Goal: Information Seeking & Learning: Learn about a topic

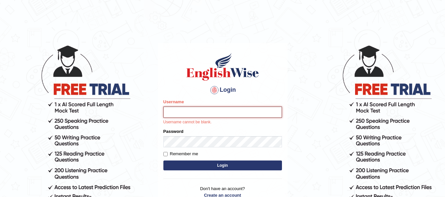
type input "[PERSON_NAME]"
click at [223, 165] on button "Login" at bounding box center [223, 166] width 119 height 10
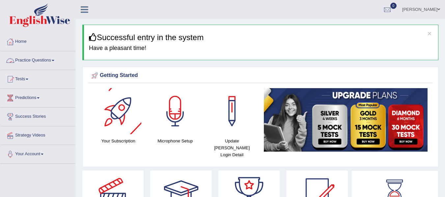
click at [50, 66] on link "Practice Questions" at bounding box center [37, 59] width 75 height 16
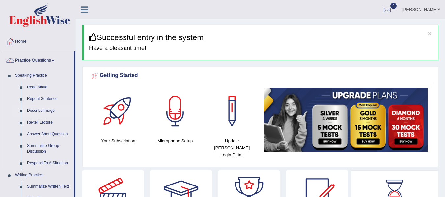
click at [45, 109] on link "Describe Image" at bounding box center [49, 111] width 50 height 12
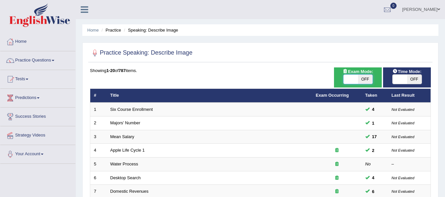
click at [349, 78] on span at bounding box center [351, 79] width 15 height 9
click at [404, 77] on span at bounding box center [400, 79] width 15 height 9
click at [355, 78] on span at bounding box center [351, 79] width 15 height 9
click at [354, 76] on span at bounding box center [351, 79] width 15 height 9
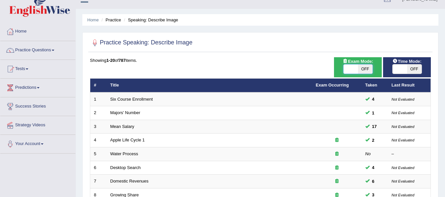
scroll to position [22, 0]
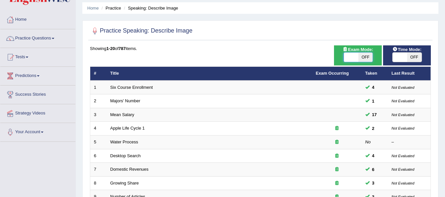
click at [349, 56] on span at bounding box center [351, 57] width 15 height 9
click at [351, 58] on span at bounding box center [351, 57] width 15 height 9
drag, startPoint x: 365, startPoint y: 54, endPoint x: 337, endPoint y: 60, distance: 28.1
click at [337, 59] on div "Exam Mode: ON OFF" at bounding box center [358, 55] width 48 height 20
click at [353, 60] on span at bounding box center [351, 57] width 15 height 9
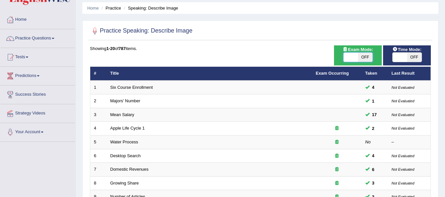
click at [353, 60] on span at bounding box center [351, 57] width 15 height 9
checkbox input "false"
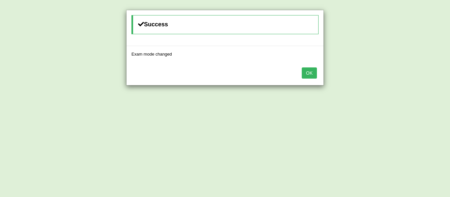
click at [312, 70] on button "OK" at bounding box center [309, 73] width 15 height 11
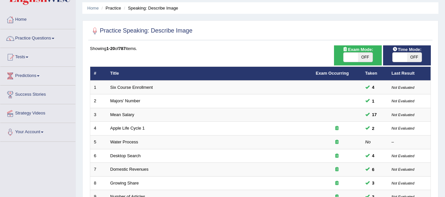
scroll to position [22, 0]
click at [352, 53] on span at bounding box center [351, 57] width 15 height 9
click at [354, 55] on span at bounding box center [351, 57] width 15 height 9
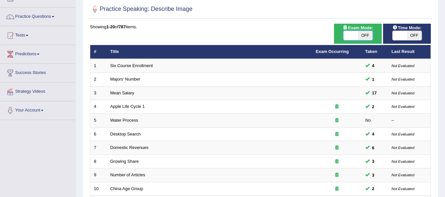
scroll to position [44, 0]
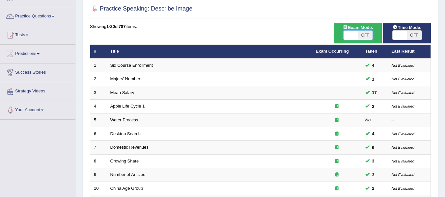
checkbox input "true"
click at [401, 30] on div "Time Mode: ON OFF" at bounding box center [407, 33] width 48 height 20
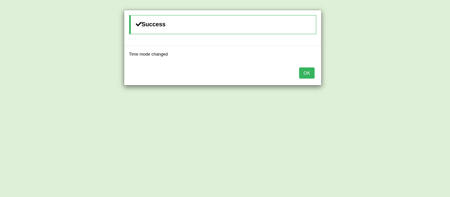
click at [305, 72] on button "OK" at bounding box center [306, 73] width 15 height 11
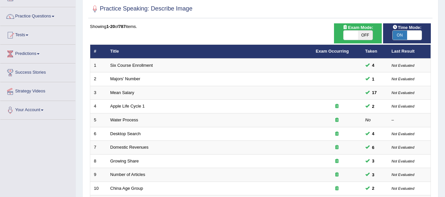
click at [348, 33] on span at bounding box center [351, 35] width 15 height 9
drag, startPoint x: 368, startPoint y: 33, endPoint x: 340, endPoint y: 38, distance: 28.6
click at [340, 38] on div "ON OFF" at bounding box center [358, 35] width 41 height 10
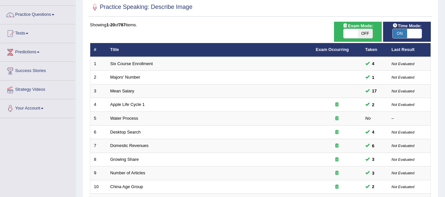
scroll to position [33, 0]
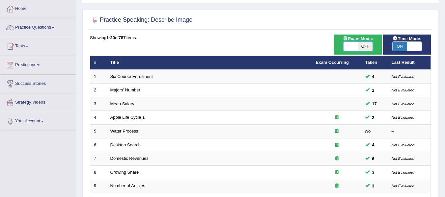
click at [353, 45] on span at bounding box center [351, 46] width 15 height 9
checkbox input "true"
click at [352, 42] on div "ON OFF" at bounding box center [358, 47] width 30 height 10
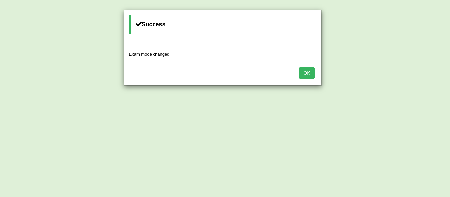
click at [308, 73] on button "OK" at bounding box center [306, 73] width 15 height 11
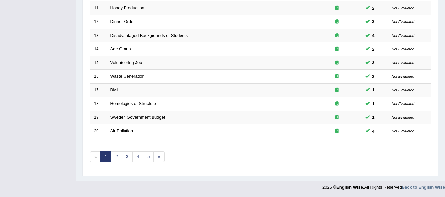
scroll to position [239, 0]
click at [151, 153] on link "5" at bounding box center [148, 156] width 11 height 11
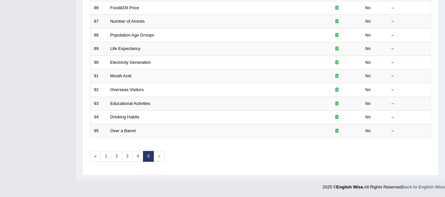
scroll to position [160, 0]
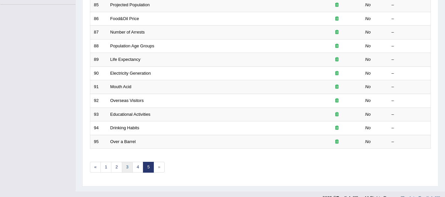
click at [126, 165] on link "3" at bounding box center [127, 167] width 11 height 11
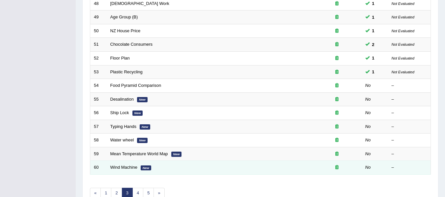
scroll to position [198, 0]
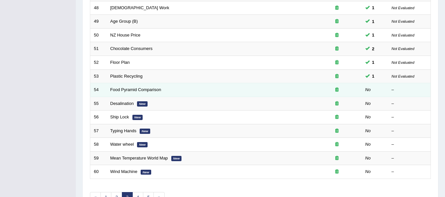
click at [129, 87] on td "Food Pyramid Comparison" at bounding box center [210, 90] width 206 height 14
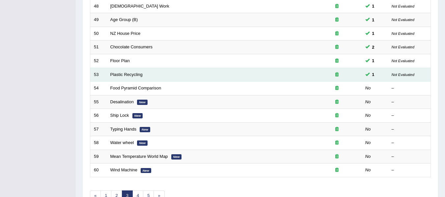
scroll to position [220, 0]
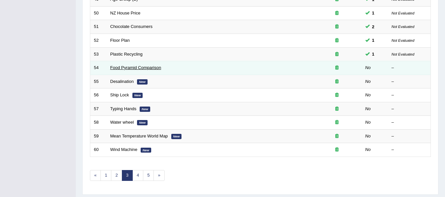
click at [131, 70] on link "Food Pyramid Comparison" at bounding box center [135, 67] width 51 height 5
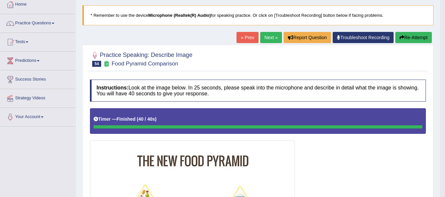
scroll to position [33, 0]
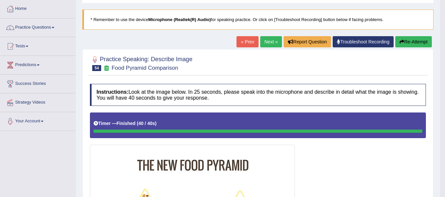
click at [413, 38] on button "Re-Attempt" at bounding box center [414, 41] width 37 height 11
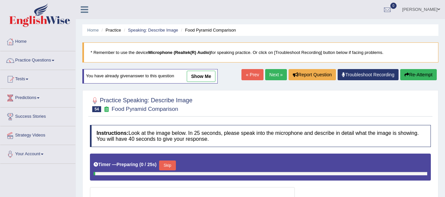
click at [175, 161] on button "Skip" at bounding box center [167, 166] width 16 height 10
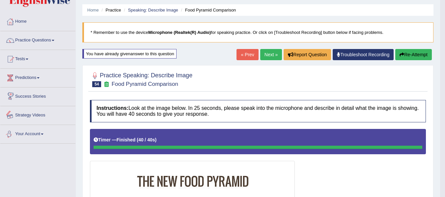
scroll to position [9, 0]
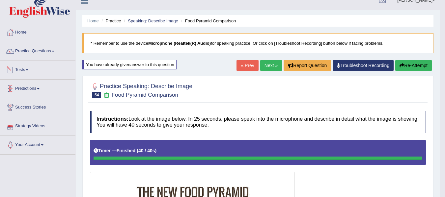
click at [408, 64] on button "Re-Attempt" at bounding box center [414, 65] width 37 height 11
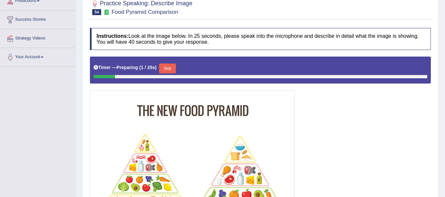
scroll to position [97, 0]
click at [174, 65] on button "Skip" at bounding box center [167, 69] width 16 height 10
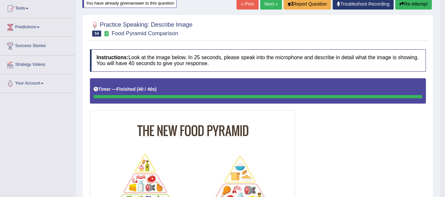
scroll to position [71, 0]
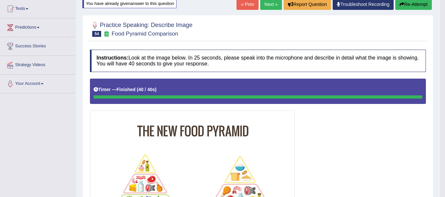
click at [413, 8] on button "Re-Attempt" at bounding box center [414, 4] width 37 height 11
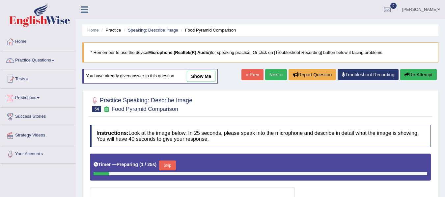
click at [172, 161] on button "Skip" at bounding box center [167, 166] width 16 height 10
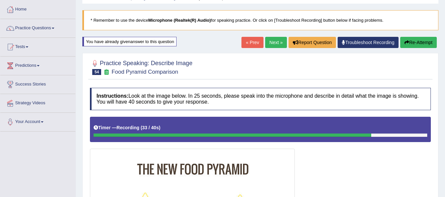
scroll to position [29, 0]
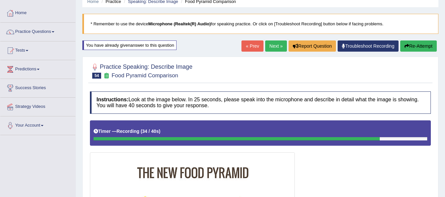
click at [266, 45] on link "Next »" at bounding box center [276, 46] width 22 height 11
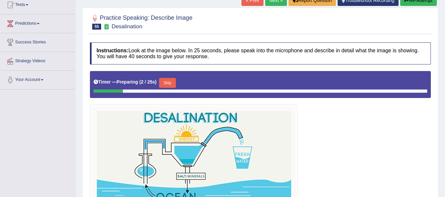
scroll to position [33, 0]
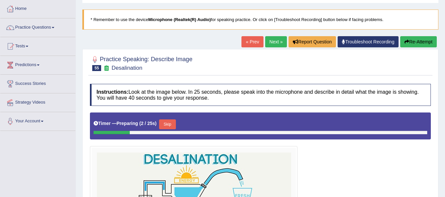
click at [253, 44] on link "« Prev" at bounding box center [253, 41] width 22 height 11
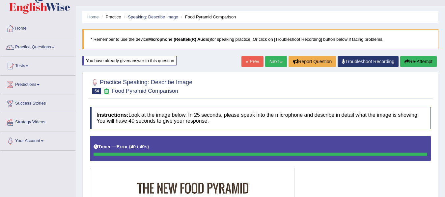
scroll to position [9, 0]
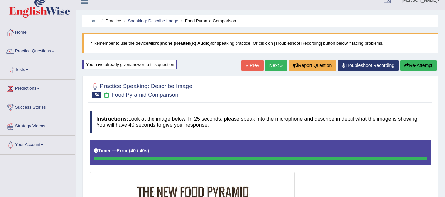
click at [425, 68] on button "Re-Attempt" at bounding box center [419, 65] width 37 height 11
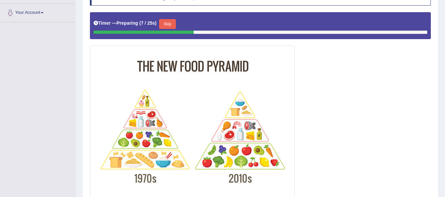
scroll to position [130, 0]
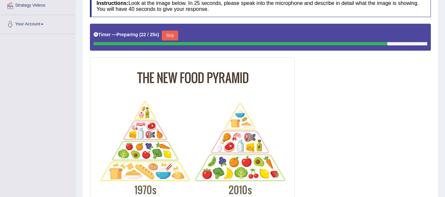
click at [339, 187] on div at bounding box center [260, 118] width 341 height 189
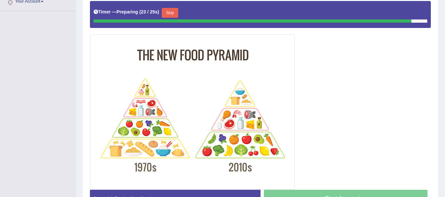
scroll to position [152, 0]
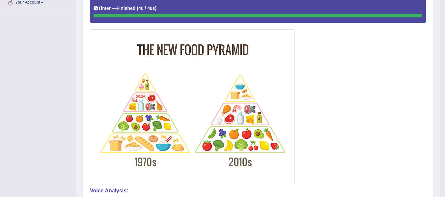
click at [331, 186] on div "Instructions: Look at the image below. In 25 seconds, please speak into the mic…" at bounding box center [258, 154] width 340 height 378
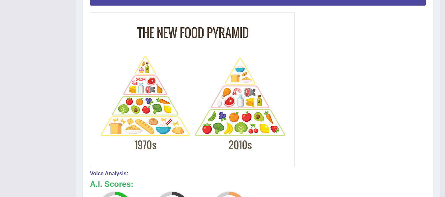
scroll to position [163, 0]
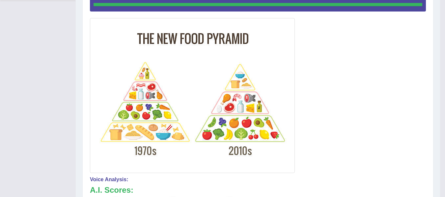
click at [336, 176] on div "Instructions: Look at the image below. In 25 seconds, please speak into the mic…" at bounding box center [258, 143] width 340 height 378
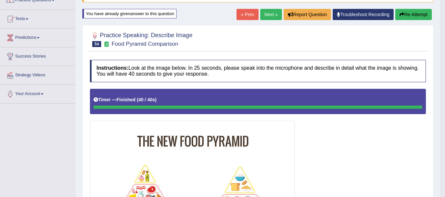
scroll to position [53, 0]
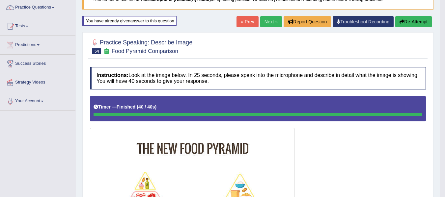
click at [275, 18] on link "Next »" at bounding box center [271, 21] width 22 height 11
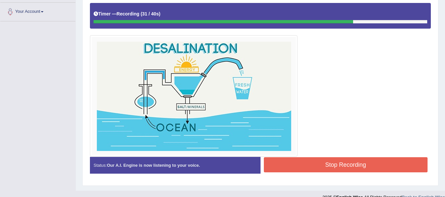
click at [348, 167] on button "Stop Recording" at bounding box center [346, 165] width 164 height 15
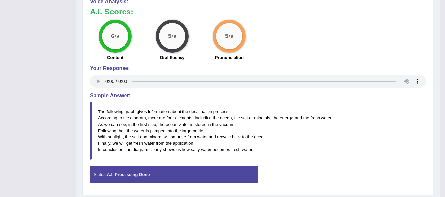
scroll to position [308, 0]
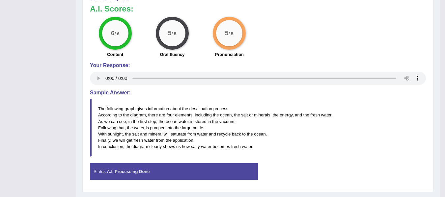
drag, startPoint x: 97, startPoint y: 106, endPoint x: 202, endPoint y: 127, distance: 107.9
click at [202, 127] on blockquote "The following graph gives information about the desalination process. According…" at bounding box center [258, 128] width 336 height 58
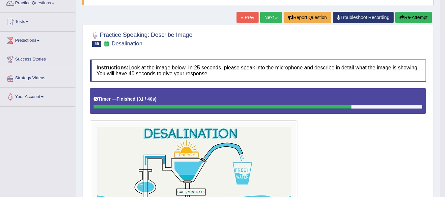
scroll to position [55, 0]
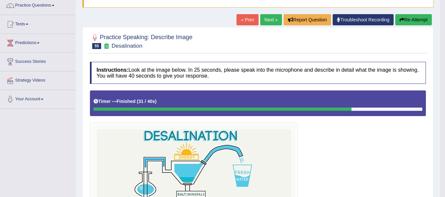
click at [417, 13] on div "Home Practice Speaking: Describe Image Desalination * Remember to use the devic…" at bounding box center [258, 197] width 365 height 505
click at [416, 18] on button "Re-Attempt" at bounding box center [414, 19] width 37 height 11
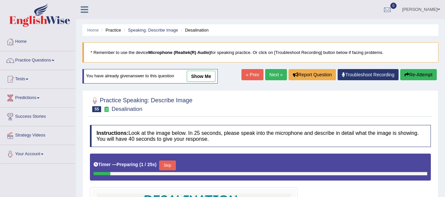
scroll to position [57, 0]
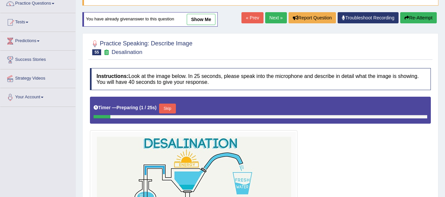
click at [169, 110] on button "Skip" at bounding box center [167, 109] width 16 height 10
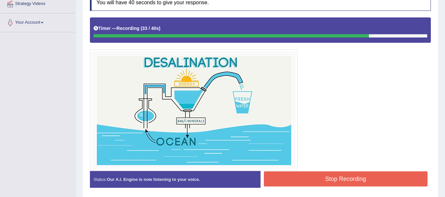
scroll to position [134, 0]
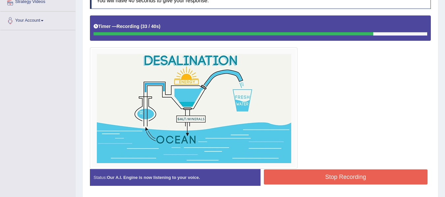
click at [358, 171] on button "Stop Recording" at bounding box center [346, 177] width 164 height 15
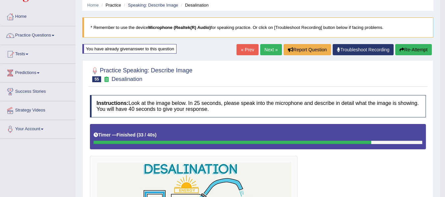
scroll to position [24, 0]
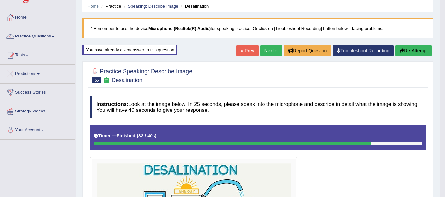
click at [270, 51] on link "Next »" at bounding box center [271, 50] width 22 height 11
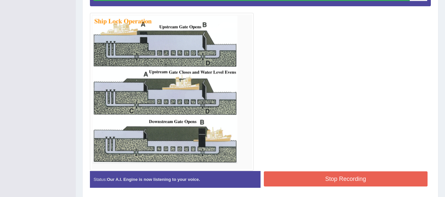
scroll to position [165, 0]
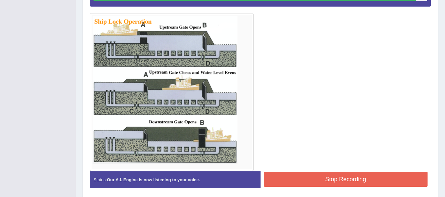
drag, startPoint x: 284, startPoint y: 176, endPoint x: 284, endPoint y: 180, distance: 4.3
click at [284, 180] on button "Stop Recording" at bounding box center [346, 179] width 164 height 15
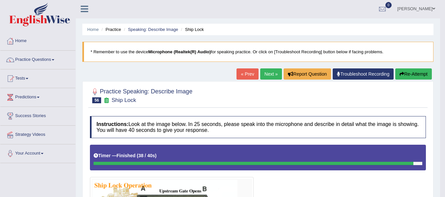
scroll to position [0, 0]
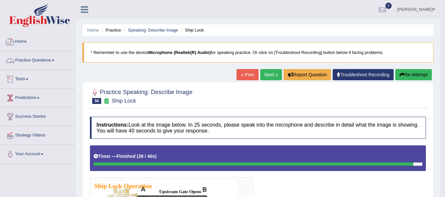
click at [32, 64] on link "Practice Questions" at bounding box center [37, 59] width 75 height 16
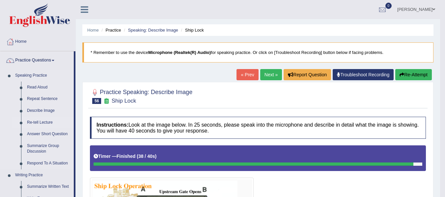
click at [44, 122] on link "Re-tell Lecture" at bounding box center [49, 123] width 50 height 12
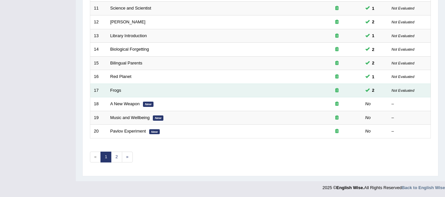
scroll to position [239, 0]
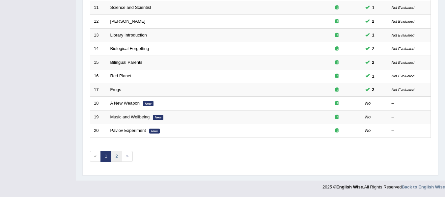
click at [117, 156] on link "2" at bounding box center [116, 156] width 11 height 11
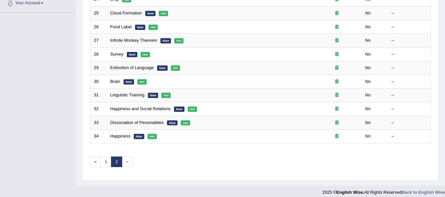
scroll to position [157, 0]
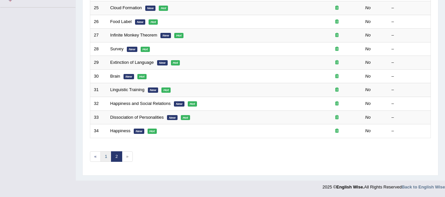
click at [105, 154] on link "1" at bounding box center [106, 157] width 11 height 11
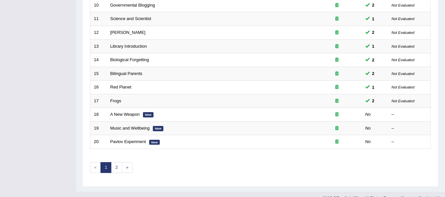
scroll to position [231, 0]
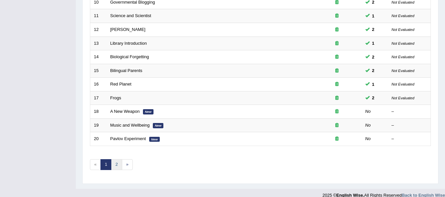
click at [121, 163] on link "2" at bounding box center [116, 165] width 11 height 11
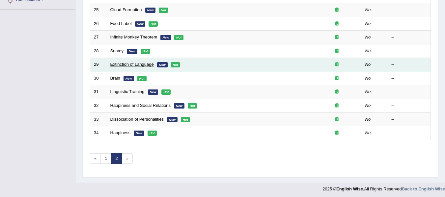
scroll to position [157, 0]
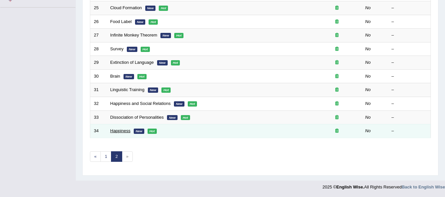
click at [124, 130] on link "Happiness" at bounding box center [120, 131] width 20 height 5
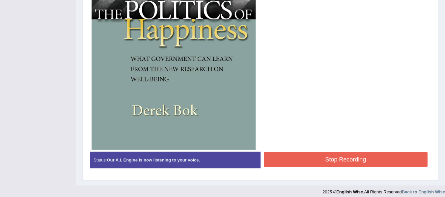
scroll to position [284, 0]
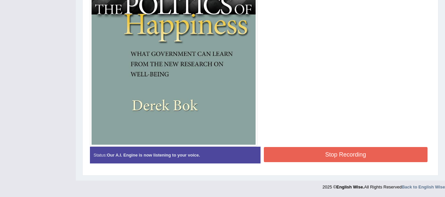
click at [350, 156] on button "Stop Recording" at bounding box center [346, 154] width 164 height 15
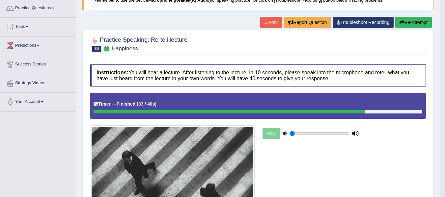
scroll to position [43, 0]
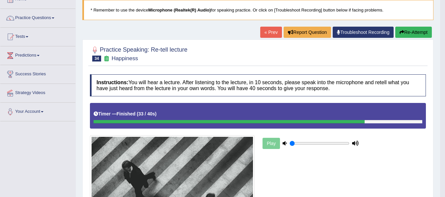
click at [415, 36] on button "Re-Attempt" at bounding box center [414, 32] width 37 height 11
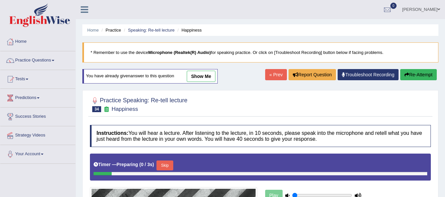
click at [166, 161] on button "Skip" at bounding box center [165, 166] width 16 height 10
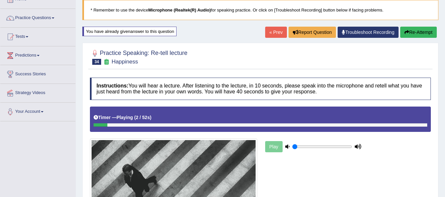
drag, startPoint x: 114, startPoint y: 124, endPoint x: 244, endPoint y: 120, distance: 129.9
click at [244, 120] on div "Timer — Playing ( 4 / 52s ) Skip" at bounding box center [260, 119] width 341 height 25
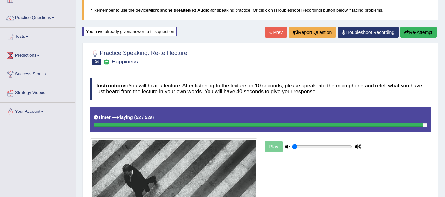
click at [47, 178] on div "Toggle navigation Home Practice Questions Speaking Practice Read Aloud Repeat S…" at bounding box center [222, 198] width 445 height 482
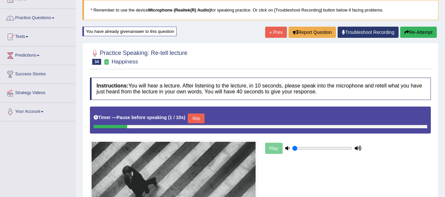
click at [203, 117] on button "Skip" at bounding box center [196, 119] width 16 height 10
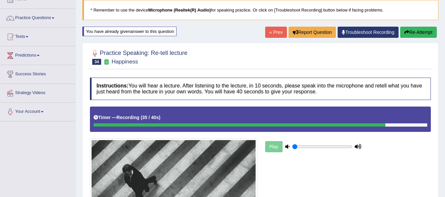
click at [37, 175] on div "Toggle navigation Home Practice Questions Speaking Practice Read Aloud Repeat S…" at bounding box center [222, 198] width 445 height 482
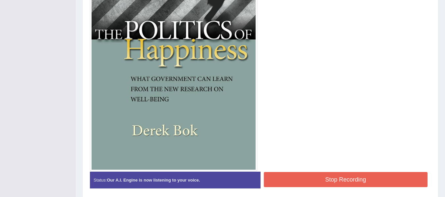
scroll to position [287, 0]
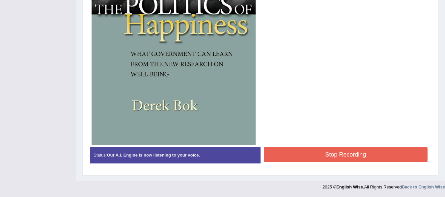
click at [340, 155] on button "Stop Recording" at bounding box center [346, 154] width 164 height 15
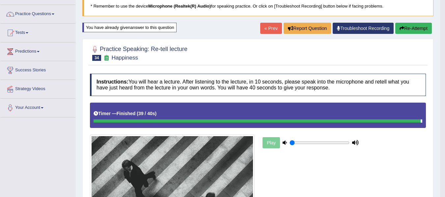
scroll to position [46, 0]
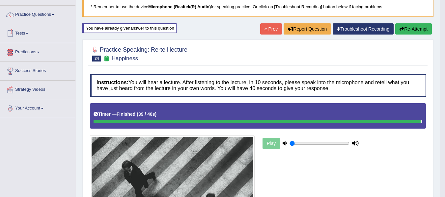
click at [27, 34] on link "Tests" at bounding box center [37, 32] width 75 height 16
